Goal: Task Accomplishment & Management: Manage account settings

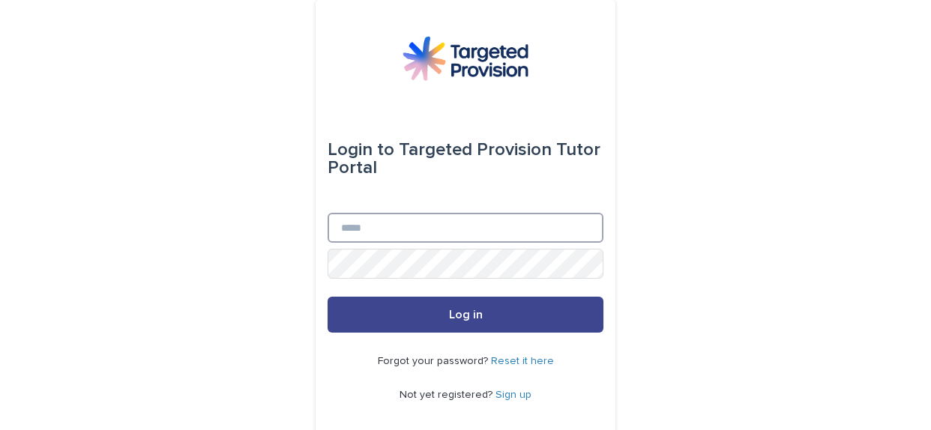
type input "**********"
click at [391, 312] on button "Log in" at bounding box center [465, 315] width 276 height 36
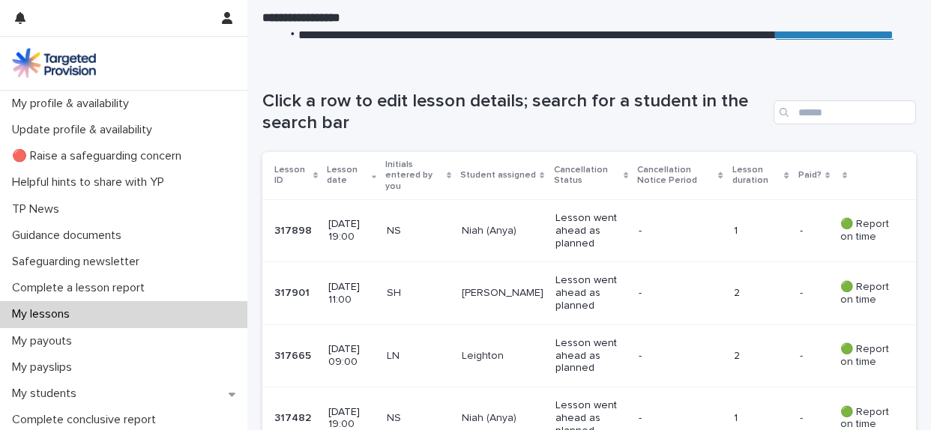
scroll to position [175, 0]
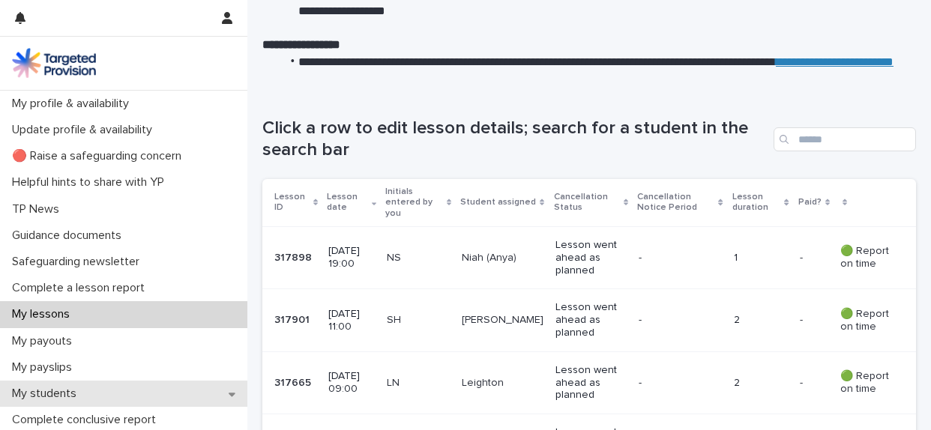
click at [31, 397] on p "My students" at bounding box center [47, 394] width 82 height 14
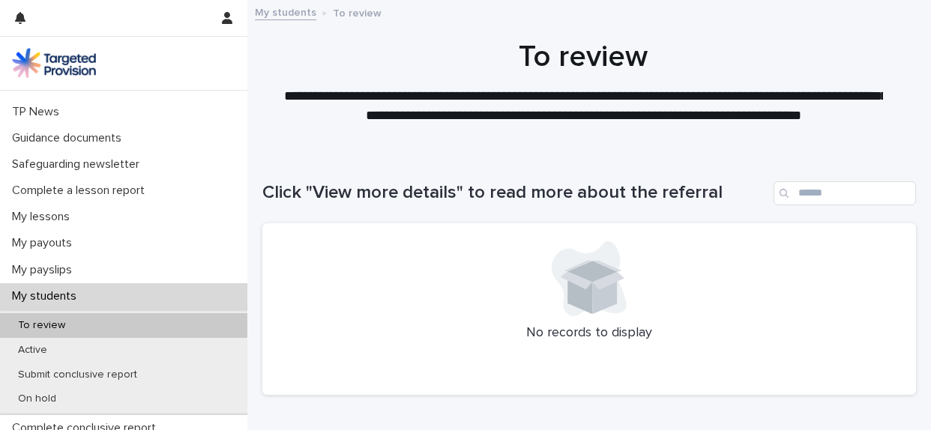
scroll to position [109, 0]
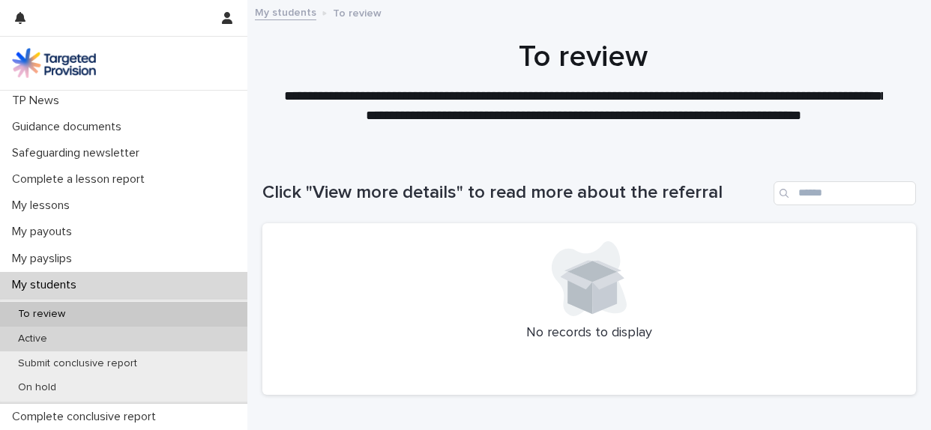
click at [71, 338] on div "Active" at bounding box center [123, 339] width 247 height 25
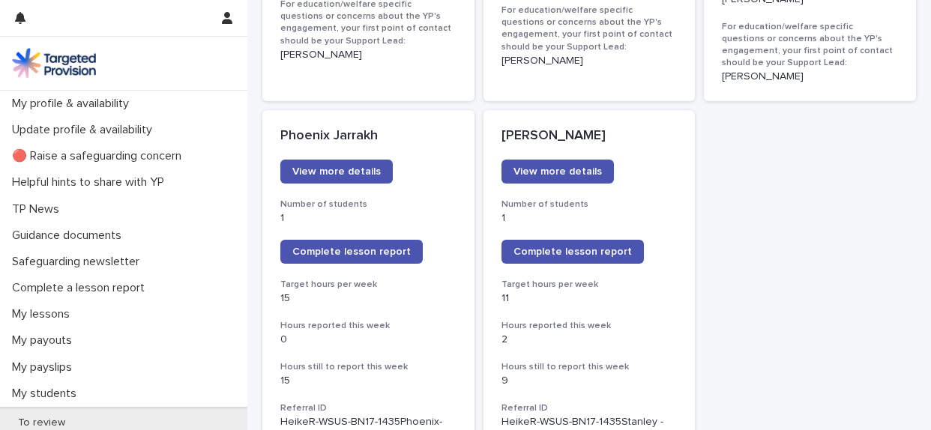
scroll to position [1198, 0]
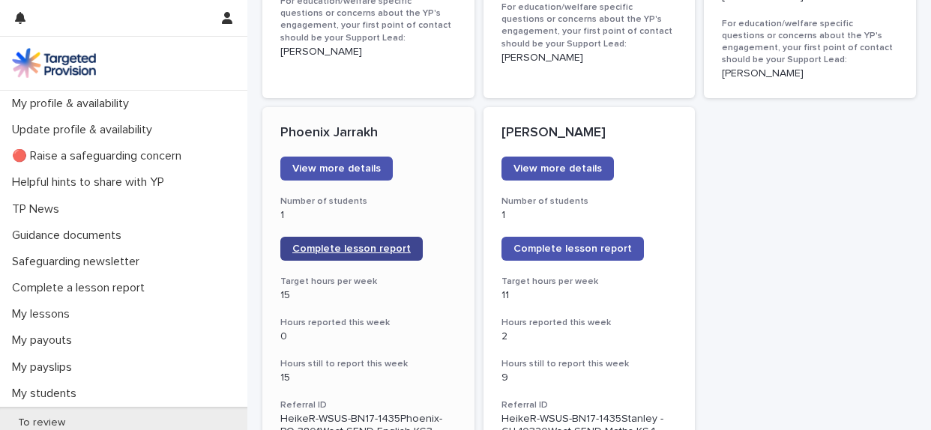
click at [379, 244] on span "Complete lesson report" at bounding box center [351, 249] width 118 height 10
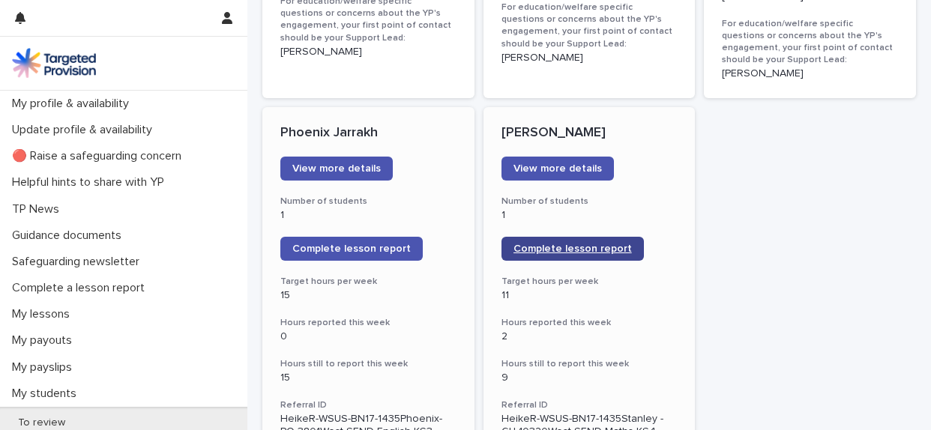
click at [541, 244] on span "Complete lesson report" at bounding box center [572, 249] width 118 height 10
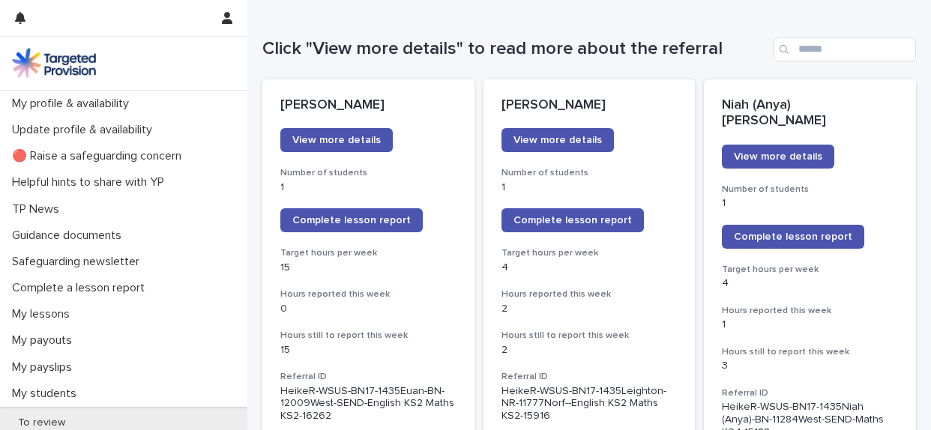
scroll to position [201, 0]
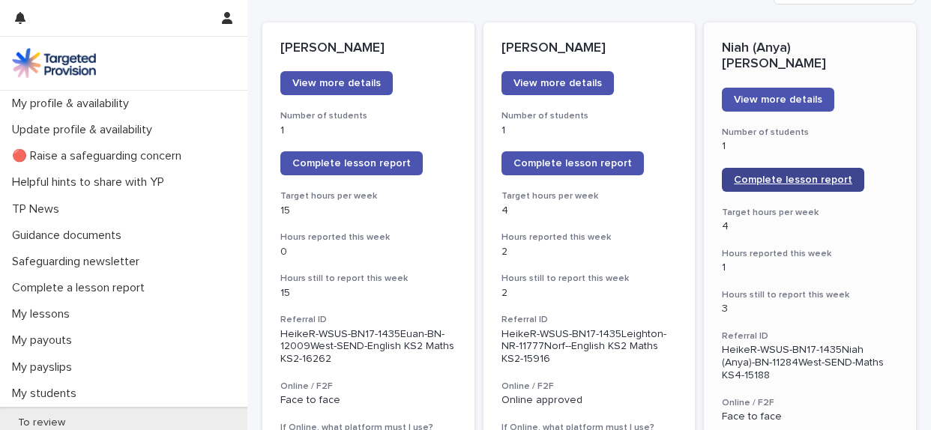
click at [767, 175] on span "Complete lesson report" at bounding box center [793, 180] width 118 height 10
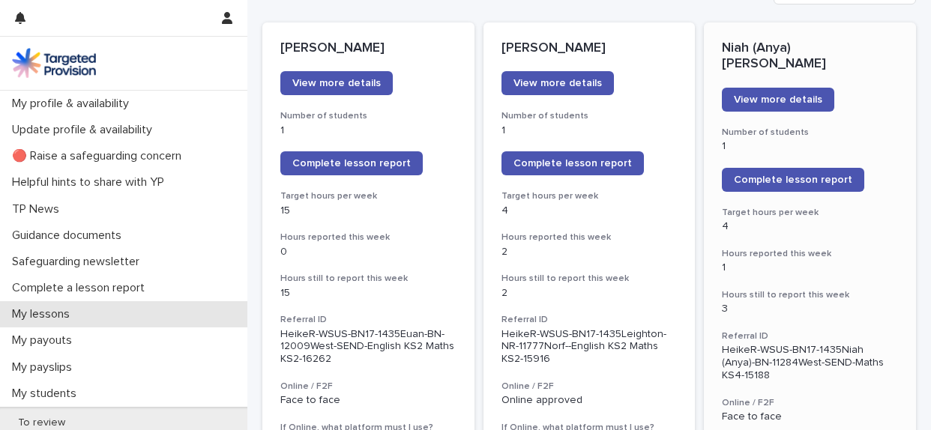
click at [108, 313] on div "My lessons" at bounding box center [123, 314] width 247 height 26
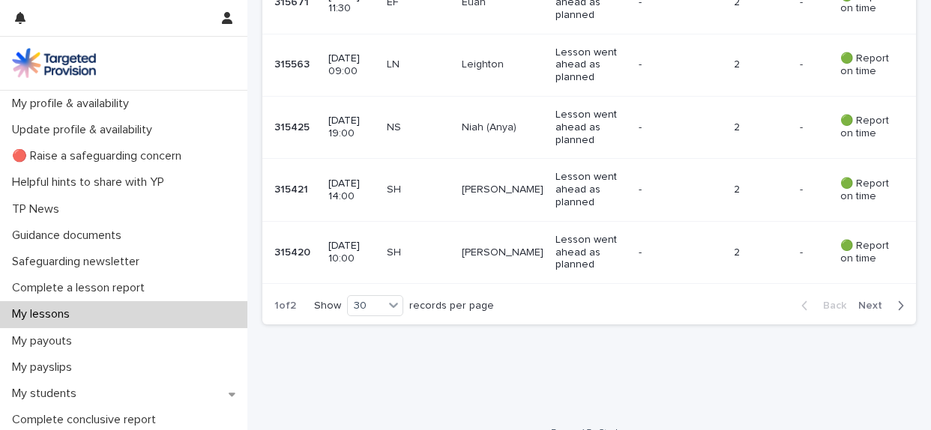
scroll to position [1975, 0]
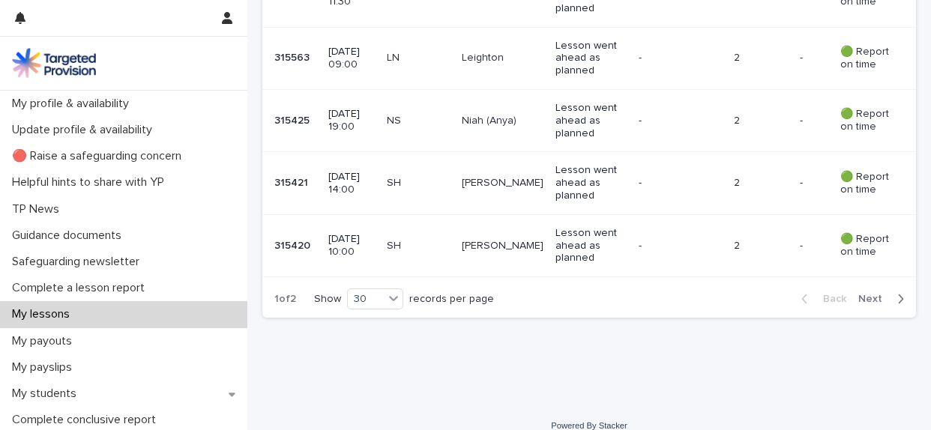
click at [868, 294] on span "Next" at bounding box center [874, 299] width 33 height 10
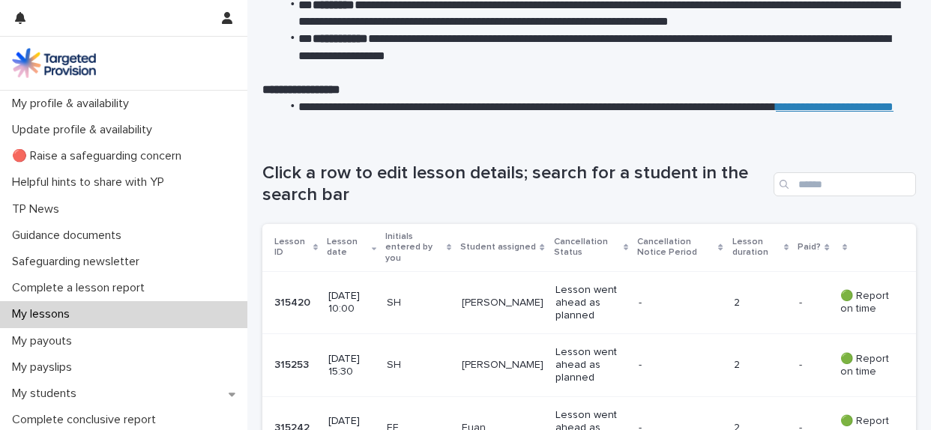
scroll to position [88, 0]
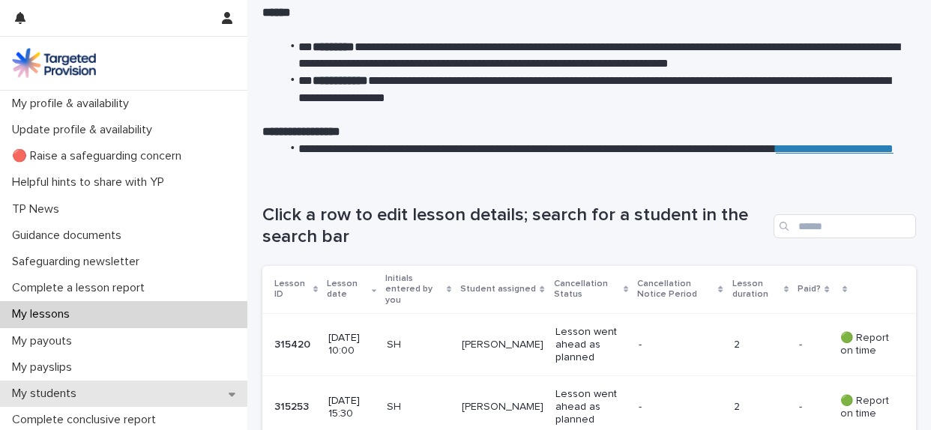
click at [43, 391] on p "My students" at bounding box center [47, 394] width 82 height 14
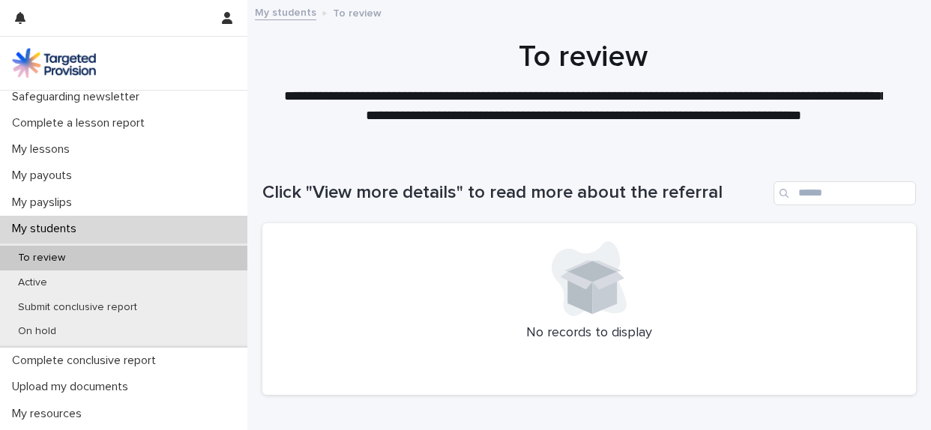
scroll to position [217, 0]
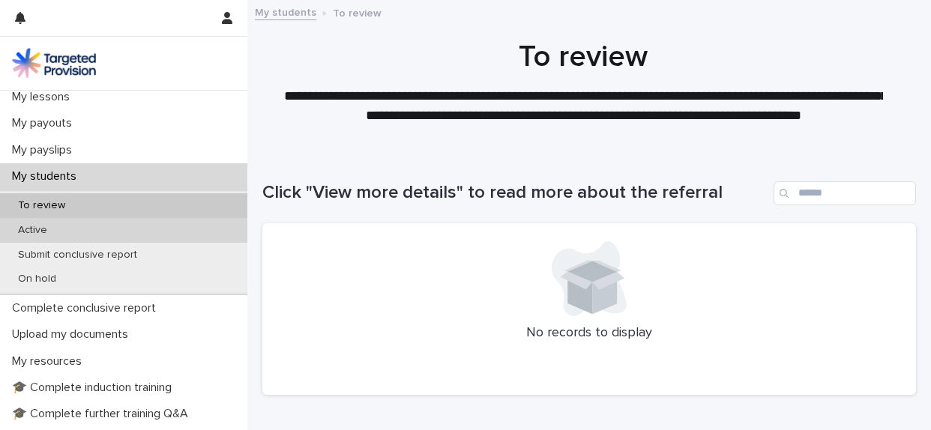
click at [129, 228] on div "Active" at bounding box center [123, 230] width 247 height 25
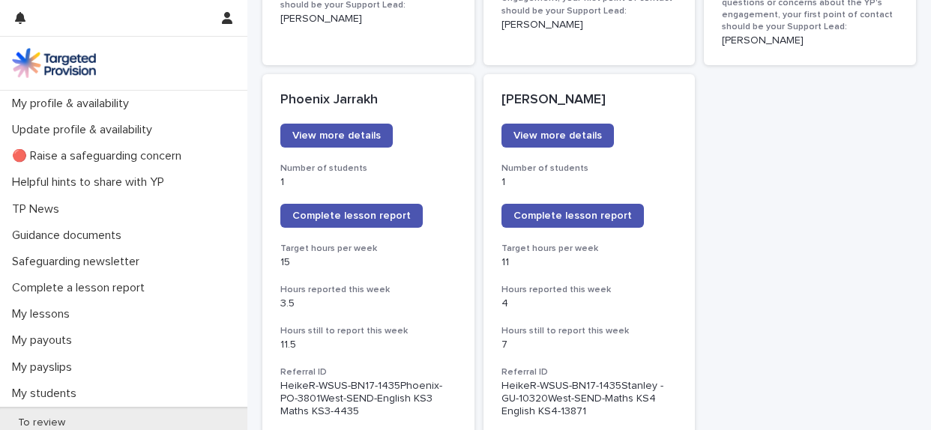
scroll to position [1278, 0]
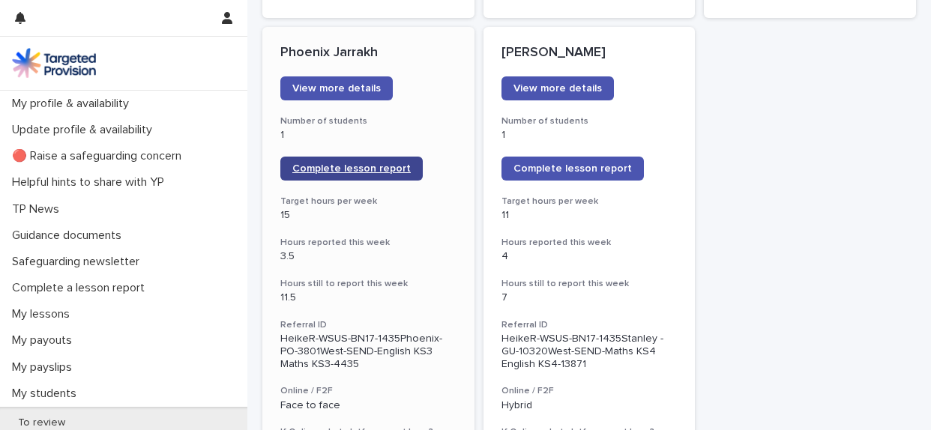
click at [403, 157] on link "Complete lesson report" at bounding box center [351, 169] width 142 height 24
